Goal: Find specific page/section

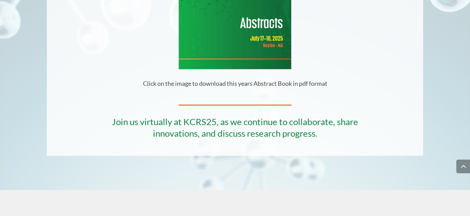
scroll to position [337, 0]
click at [236, 131] on h2 "Join us virtually at KCRS25, as we continue to collaborate, share innovations, …" at bounding box center [234, 130] width 270 height 27
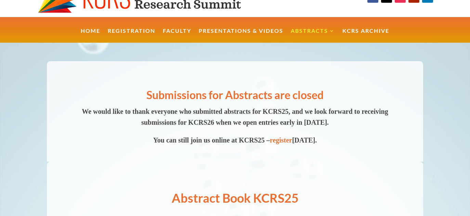
scroll to position [0, 0]
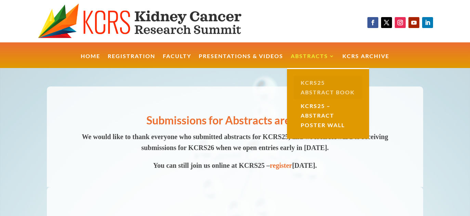
click at [311, 83] on link "KCRS25 Abstract Book" at bounding box center [328, 87] width 68 height 23
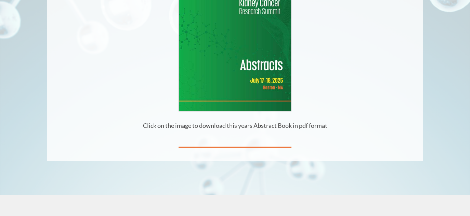
scroll to position [195, 0]
click at [221, 75] on img at bounding box center [235, 39] width 112 height 145
